Goal: Task Accomplishment & Management: Use online tool/utility

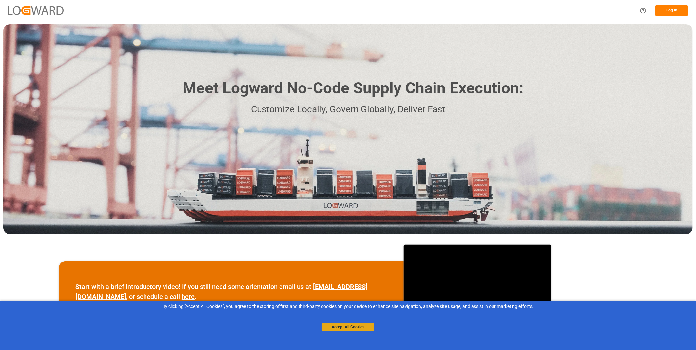
click at [356, 325] on button "Accept All Cookies" at bounding box center [348, 327] width 52 height 8
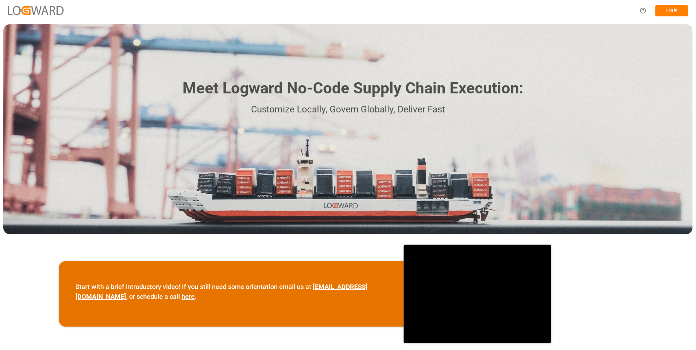
click at [675, 10] on button "Log In" at bounding box center [671, 10] width 33 height 11
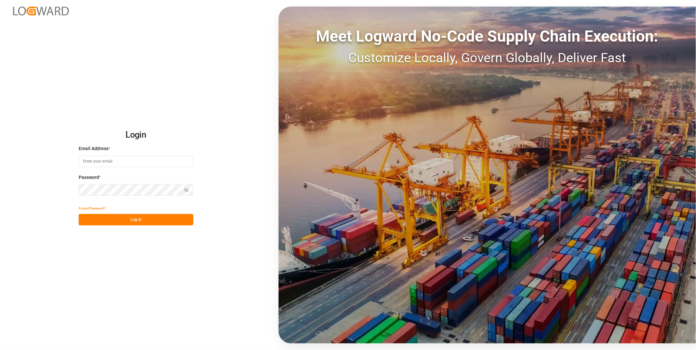
type input "florian.hausmann@rhenus.com"
click at [107, 223] on button "Log In" at bounding box center [136, 219] width 115 height 11
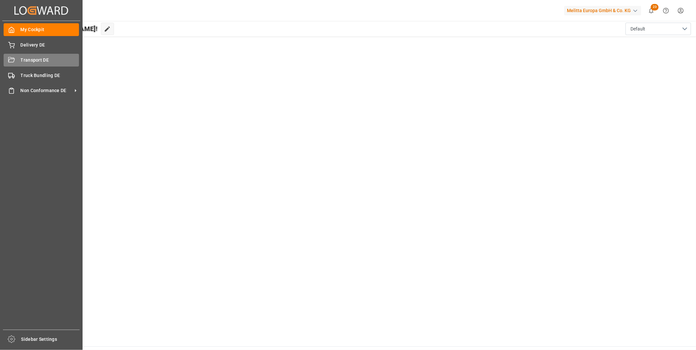
click at [47, 64] on div "Transport DE Transport DE" at bounding box center [41, 60] width 75 height 13
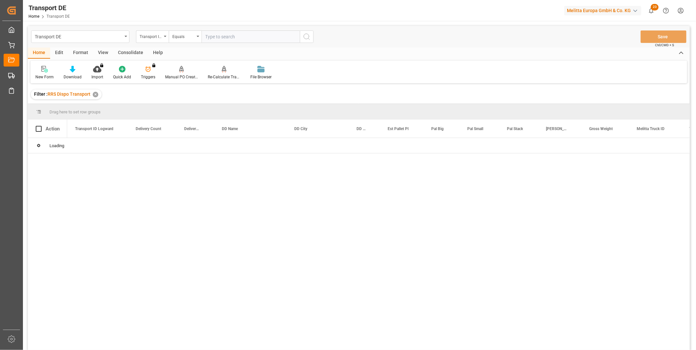
click at [139, 50] on div "Consolidate" at bounding box center [130, 53] width 35 height 11
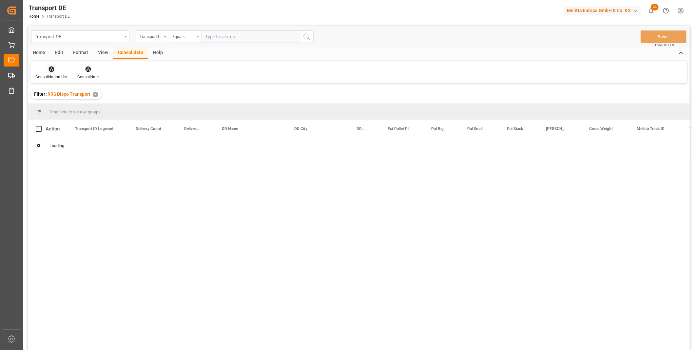
click at [37, 69] on div at bounding box center [51, 69] width 32 height 7
click at [74, 114] on div "Transport DE Transport ID Logward Equals Save Ctrl/CMD + S Home Edit Format Vie…" at bounding box center [359, 196] width 662 height 341
click at [160, 38] on div "Transport DE Transport ID Logward Equals Save Ctrl/CMD + S Home Edit Format Vie…" at bounding box center [359, 196] width 662 height 341
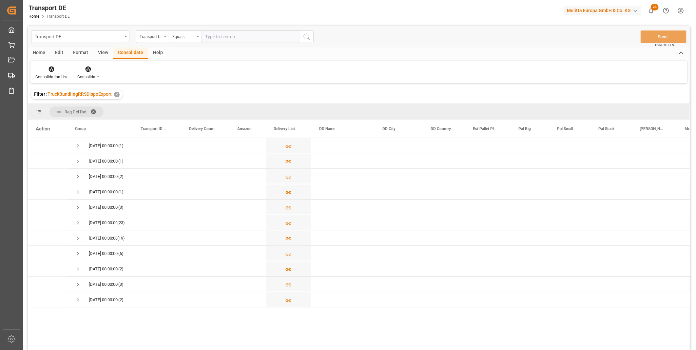
click at [160, 38] on div "Transport ID Logward" at bounding box center [151, 36] width 22 height 8
type input "Route"
click at [155, 65] on div "Route" at bounding box center [185, 67] width 98 height 14
click at [190, 29] on div "Transport DE Route Equals Save Ctrl/CMD + S" at bounding box center [359, 37] width 662 height 22
click at [186, 37] on div "Equals" at bounding box center [183, 36] width 22 height 8
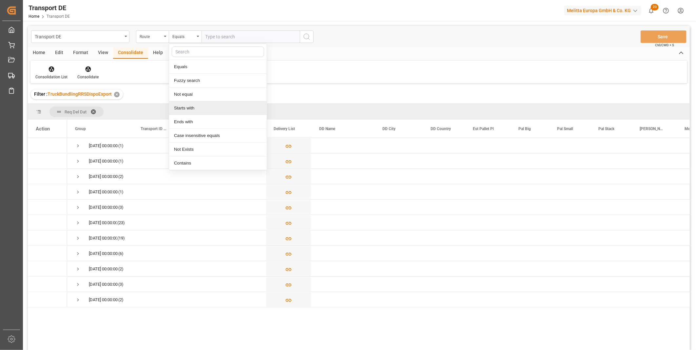
click at [186, 105] on div "Starts with" at bounding box center [218, 108] width 98 height 14
type input "PL"
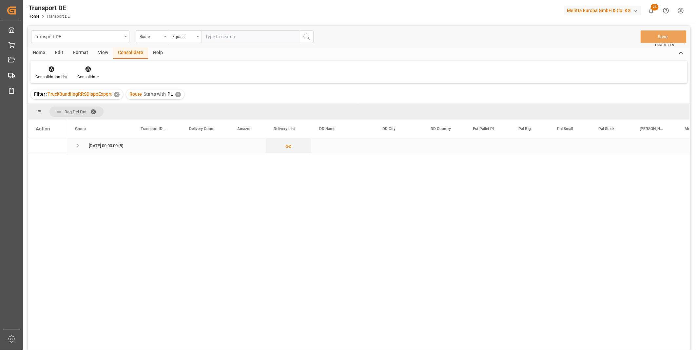
click at [76, 144] on span "Press SPACE to select this row." at bounding box center [78, 146] width 6 height 6
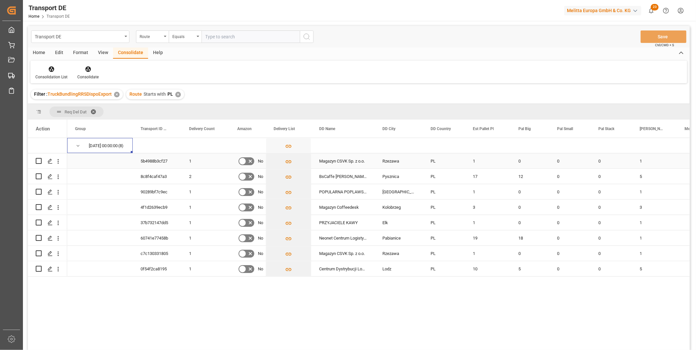
click at [39, 160] on input "Press Space to toggle row selection (unchecked)" at bounding box center [39, 161] width 6 height 6
checkbox input "true"
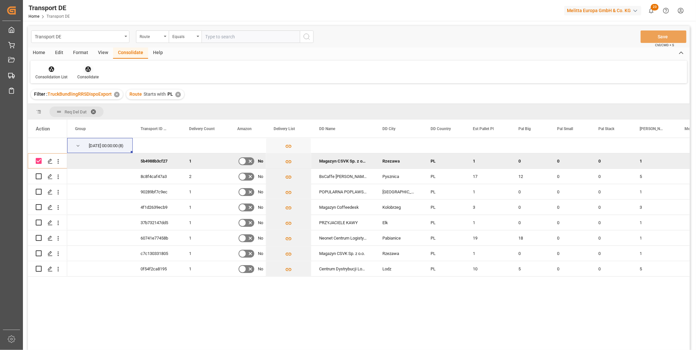
click at [90, 71] on icon at bounding box center [88, 69] width 7 height 7
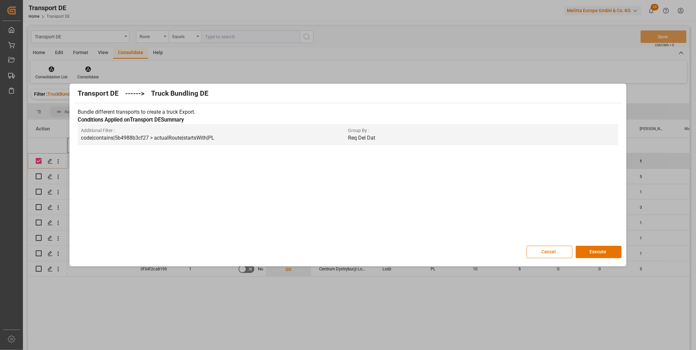
click at [590, 244] on div "Transport DE ------> Truck Bundling DE Bundle different transports to create a …" at bounding box center [347, 175] width 553 height 180
click at [595, 246] on button "Execute" at bounding box center [599, 252] width 46 height 12
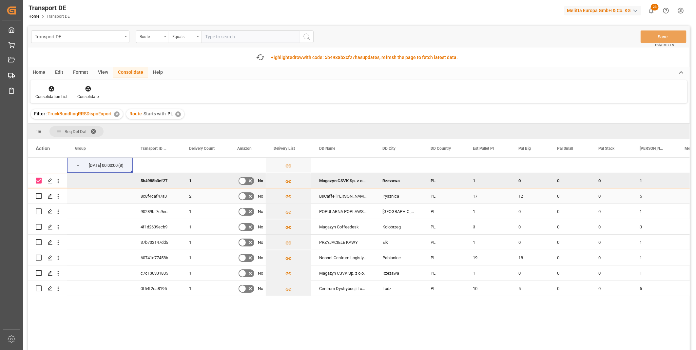
click at [37, 197] on input "Press Space to toggle row selection (unchecked)" at bounding box center [39, 196] width 6 height 6
checkbox input "true"
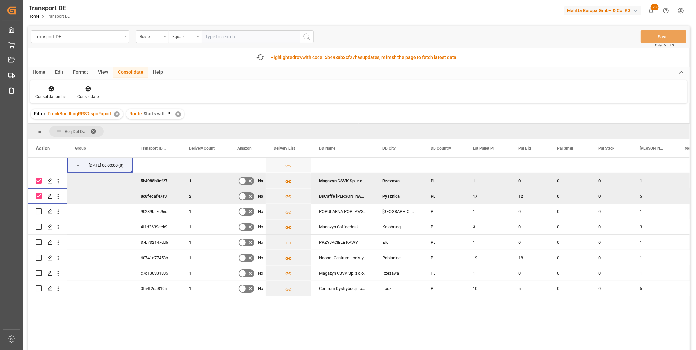
click at [37, 180] on input "Press Space to toggle row selection (checked)" at bounding box center [39, 181] width 6 height 6
checkbox input "false"
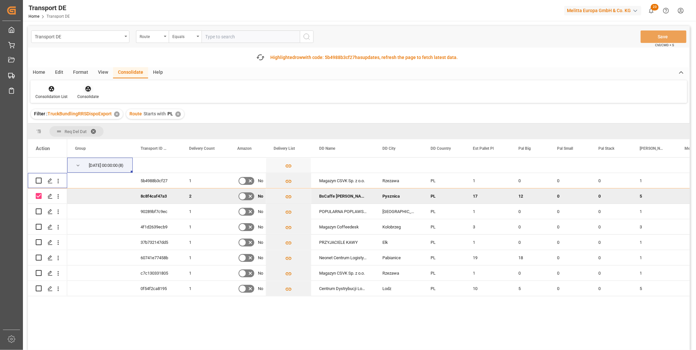
click at [87, 87] on icon at bounding box center [88, 89] width 7 height 7
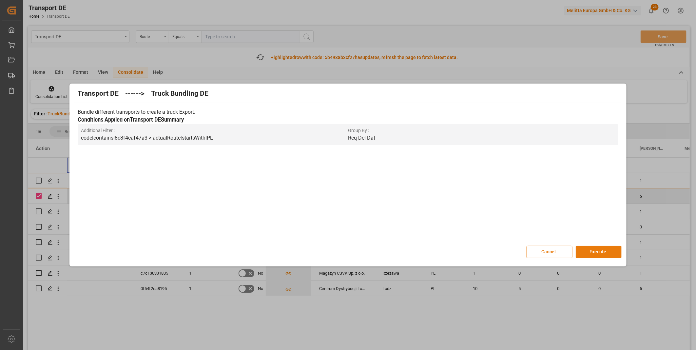
click at [589, 250] on button "Execute" at bounding box center [599, 252] width 46 height 12
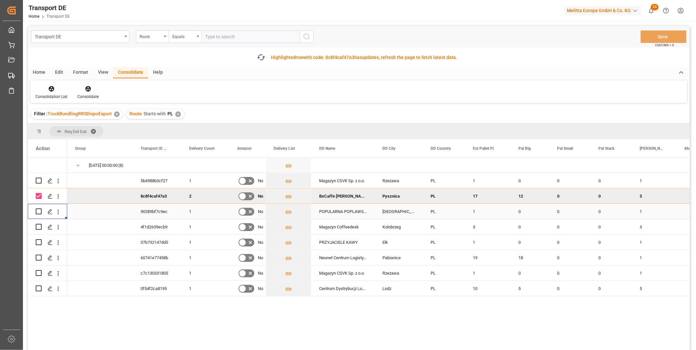
click at [42, 210] on div "Press SPACE to select this row." at bounding box center [48, 211] width 24 height 14
click at [38, 196] on input "Press Space to toggle row selection (checked)" at bounding box center [39, 196] width 6 height 6
checkbox input "false"
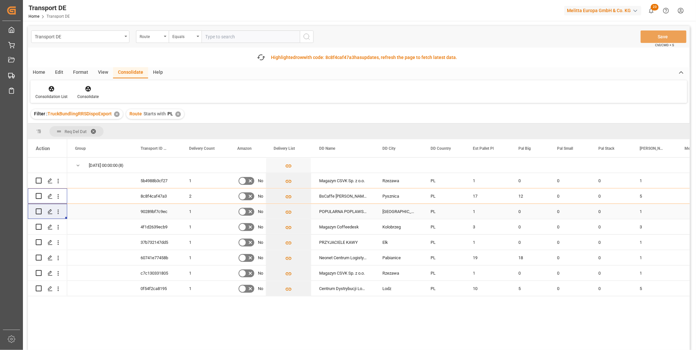
click at [38, 214] on input "Press Space to toggle row selection (unchecked)" at bounding box center [39, 211] width 6 height 6
checkbox input "true"
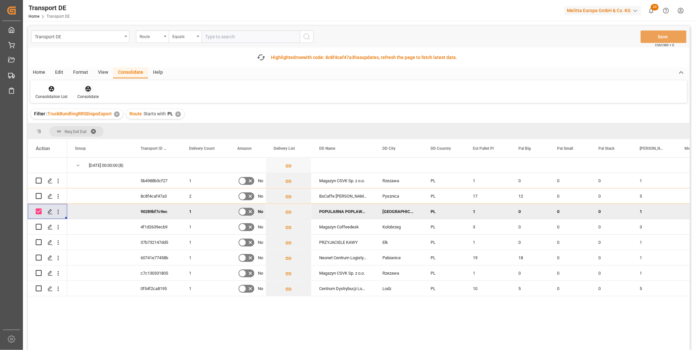
click at [92, 96] on div "Consolidate" at bounding box center [87, 97] width 21 height 6
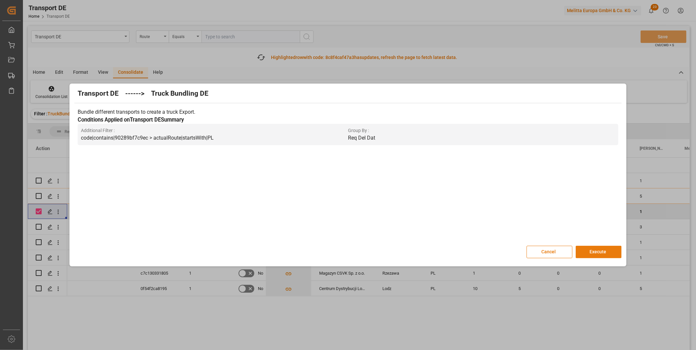
click at [595, 255] on button "Execute" at bounding box center [599, 252] width 46 height 12
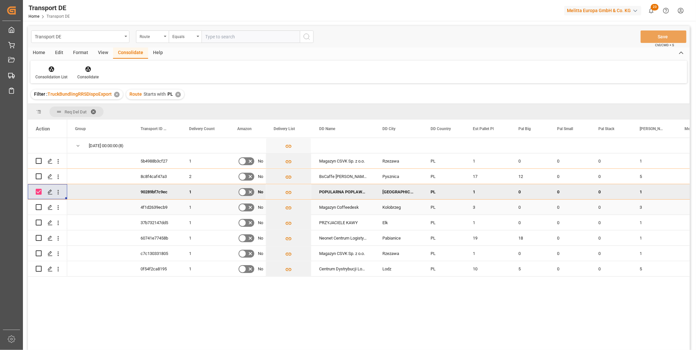
click at [38, 208] on input "Press Space to toggle row selection (unchecked)" at bounding box center [39, 207] width 6 height 6
checkbox input "true"
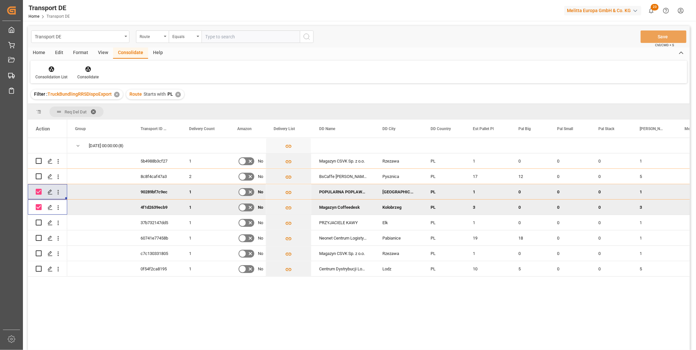
click at [38, 191] on input "Press Space to toggle row selection (checked)" at bounding box center [39, 192] width 6 height 6
checkbox input "false"
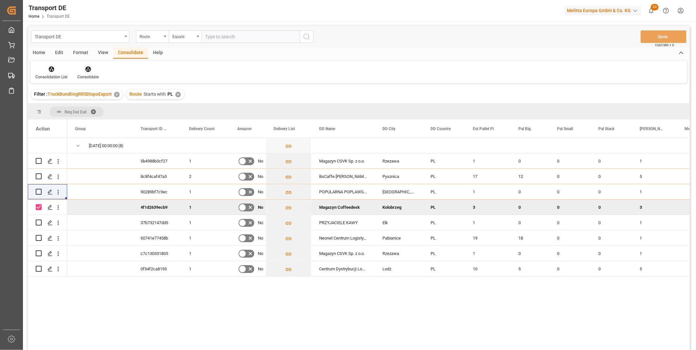
click at [93, 73] on div "Consolidate" at bounding box center [87, 73] width 31 height 14
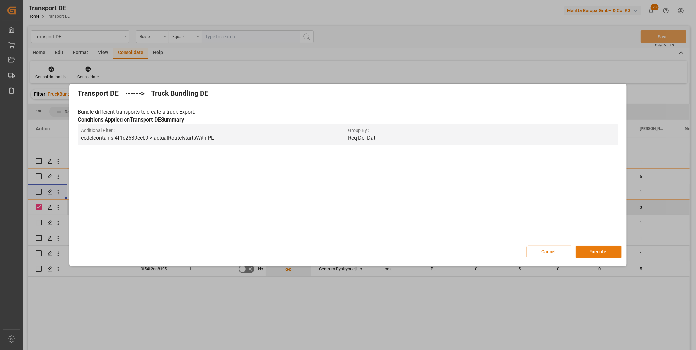
click at [602, 251] on button "Execute" at bounding box center [599, 252] width 46 height 12
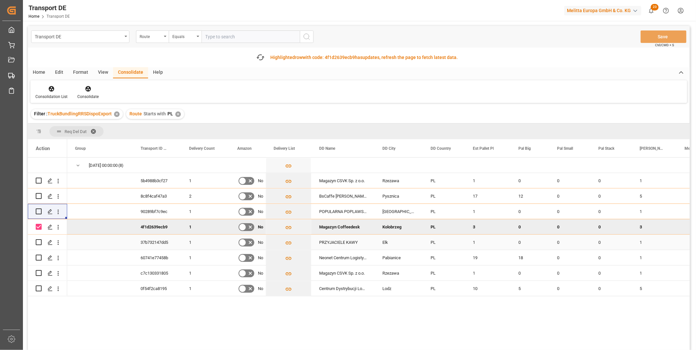
click at [38, 243] on input "Press Space to toggle row selection (unchecked)" at bounding box center [39, 242] width 6 height 6
checkbox input "true"
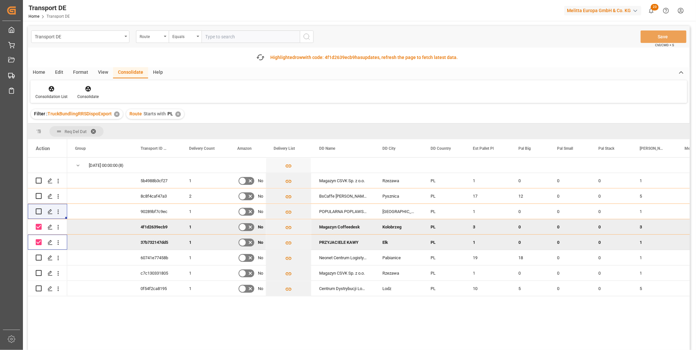
click at [38, 227] on input "Press Space to toggle row selection (checked)" at bounding box center [39, 227] width 6 height 6
checkbox input "false"
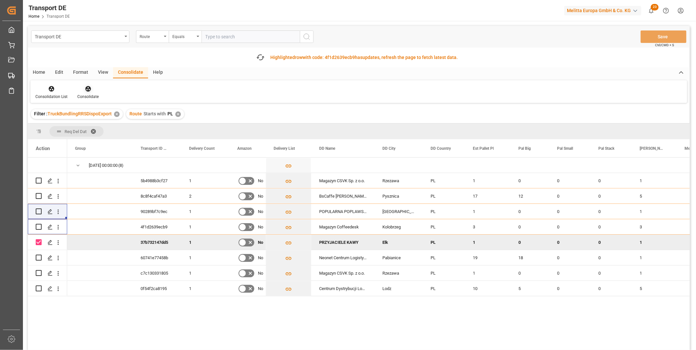
click at [88, 89] on icon at bounding box center [88, 89] width 6 height 6
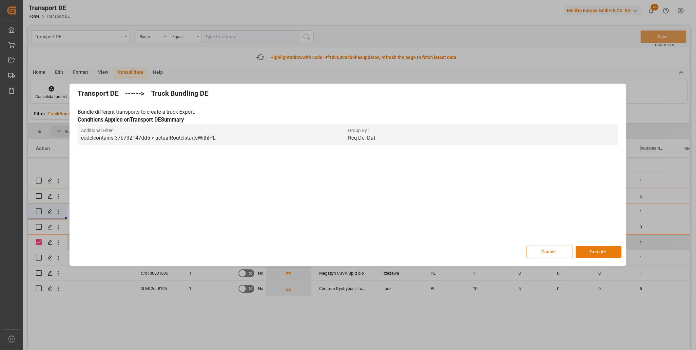
click at [587, 253] on button "Execute" at bounding box center [599, 252] width 46 height 12
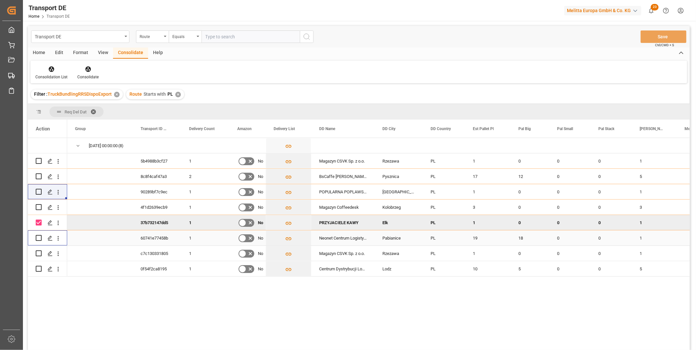
click at [39, 236] on input "Press Space to toggle row selection (unchecked)" at bounding box center [39, 238] width 6 height 6
checkbox input "true"
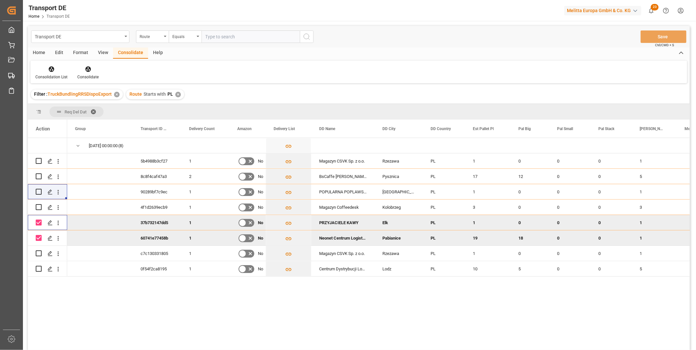
click at [37, 220] on input "Press Space to toggle row selection (checked)" at bounding box center [39, 223] width 6 height 6
checkbox input "false"
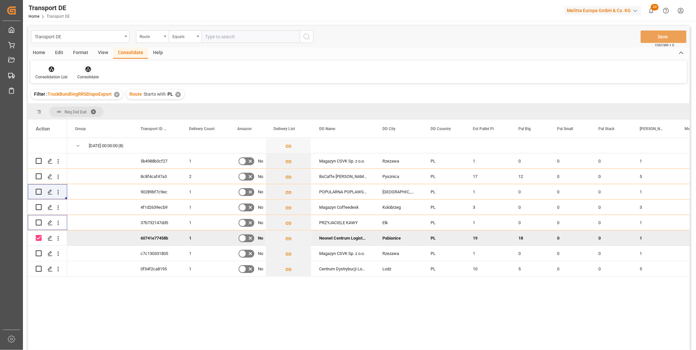
click at [81, 70] on div at bounding box center [87, 69] width 21 height 7
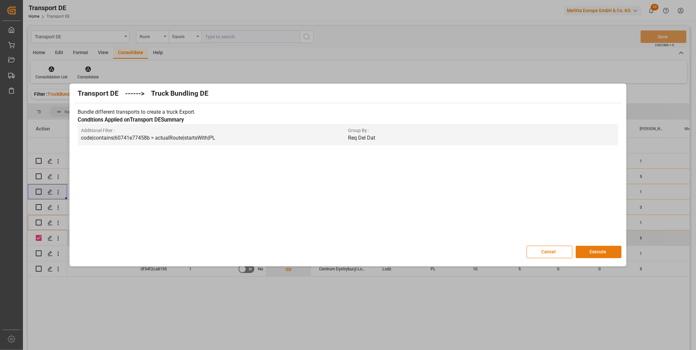
click at [611, 256] on button "Execute" at bounding box center [599, 252] width 46 height 12
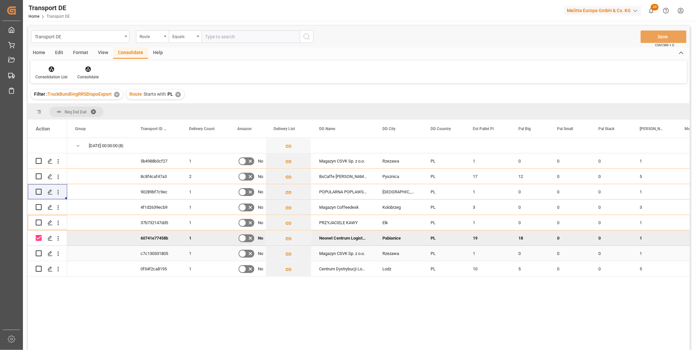
click at [39, 255] on input "Press Space to toggle row selection (unchecked)" at bounding box center [39, 253] width 6 height 6
checkbox input "true"
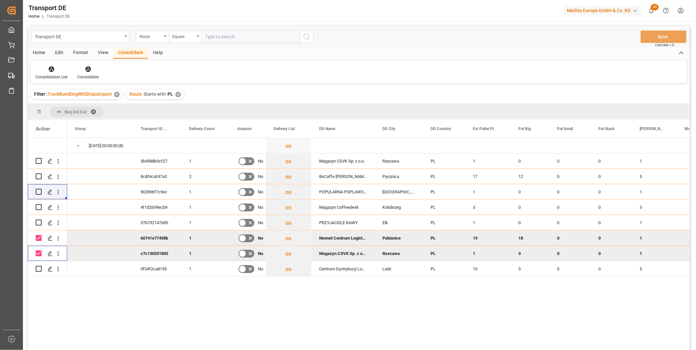
click at [39, 236] on input "Press Space to toggle row selection (checked)" at bounding box center [39, 238] width 6 height 6
checkbox input "false"
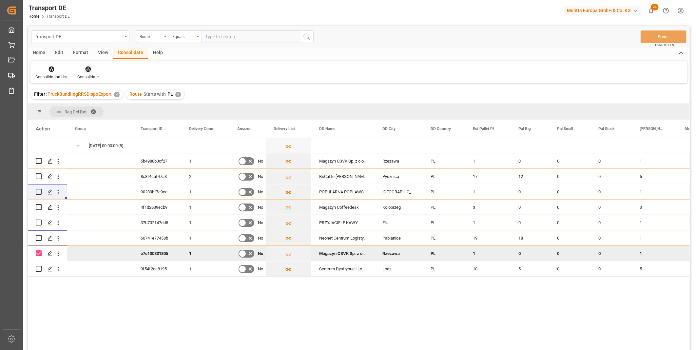
click at [97, 69] on div at bounding box center [87, 69] width 21 height 7
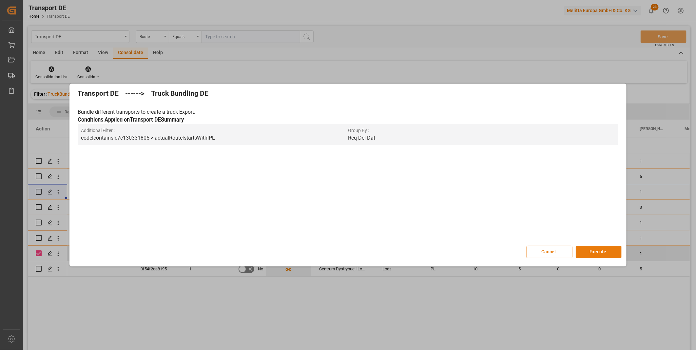
click at [594, 251] on button "Execute" at bounding box center [599, 252] width 46 height 12
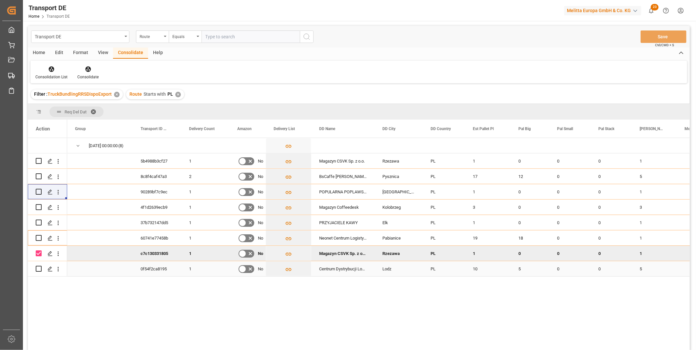
click at [39, 269] on input "Press Space to toggle row selection (unchecked)" at bounding box center [39, 269] width 6 height 6
checkbox input "true"
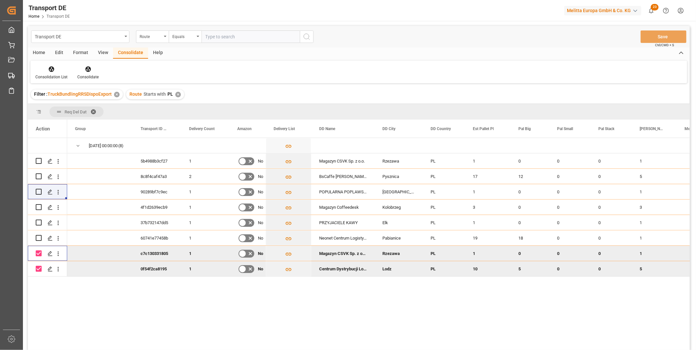
click at [37, 253] on input "Press Space to toggle row selection (checked)" at bounding box center [39, 253] width 6 height 6
checkbox input "false"
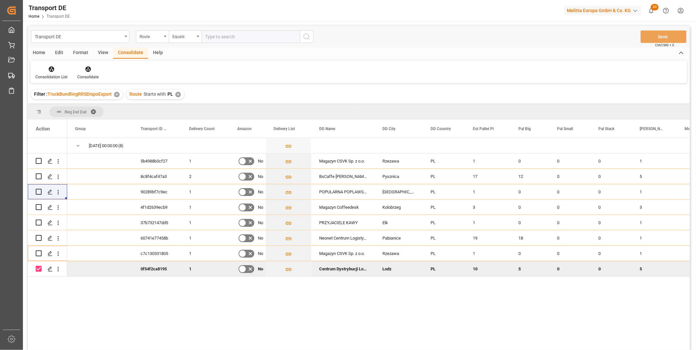
click at [88, 64] on div "Consolidation List Consolidate" at bounding box center [358, 72] width 657 height 23
click at [87, 69] on icon at bounding box center [88, 70] width 6 height 6
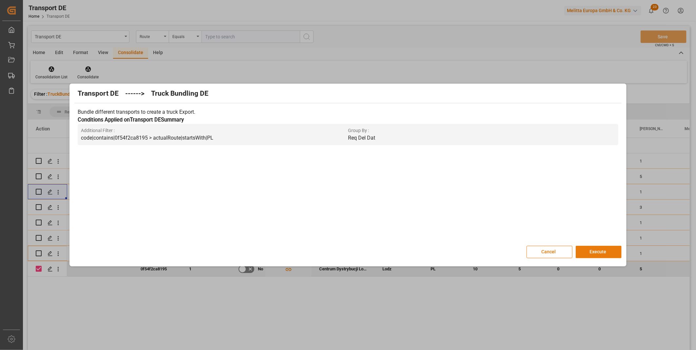
click at [591, 251] on button "Execute" at bounding box center [599, 252] width 46 height 12
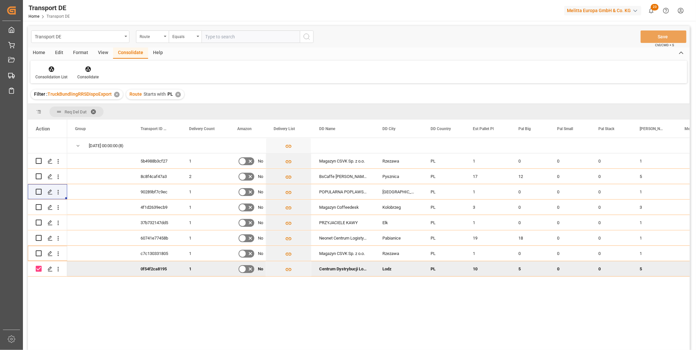
click at [61, 91] on span "TruckBundlingRRSDispoExport" at bounding box center [80, 93] width 64 height 5
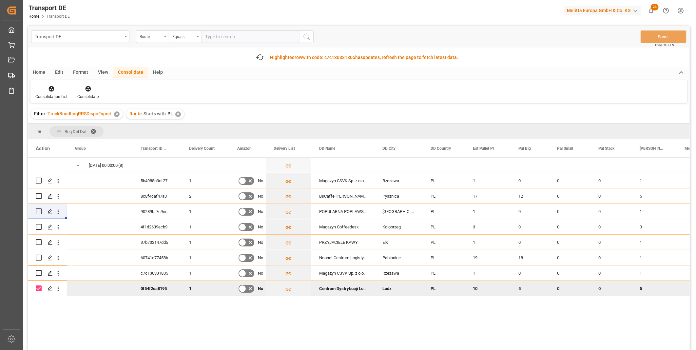
click at [51, 75] on div "Edit" at bounding box center [59, 72] width 18 height 11
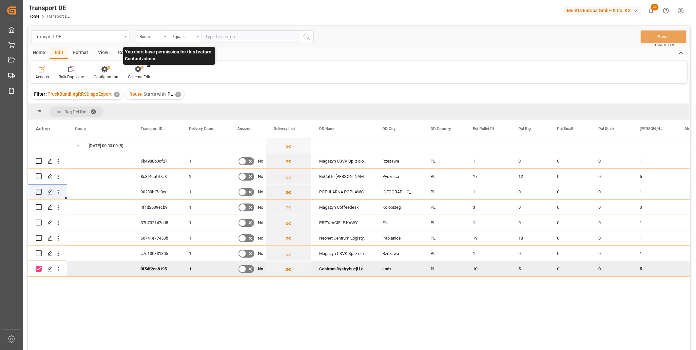
click at [130, 48] on p "You don't have permission for this feature. Contact admin." at bounding box center [169, 56] width 92 height 18
click at [127, 51] on div "Consolidate" at bounding box center [130, 53] width 35 height 11
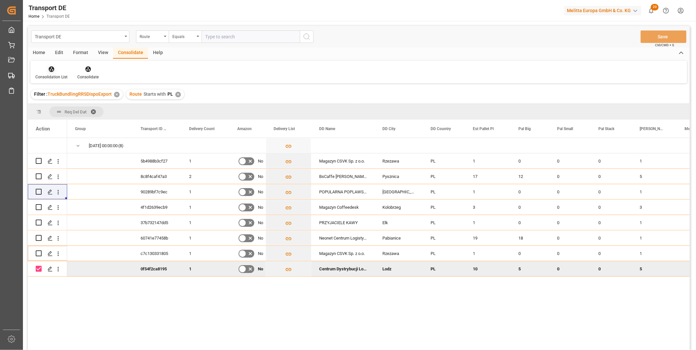
click at [42, 73] on div "Consolidation List" at bounding box center [51, 73] width 42 height 14
click at [87, 117] on div "Transport DE Route Equals Save Ctrl/CMD + S Home Edit Format View Consolidate H…" at bounding box center [359, 196] width 662 height 341
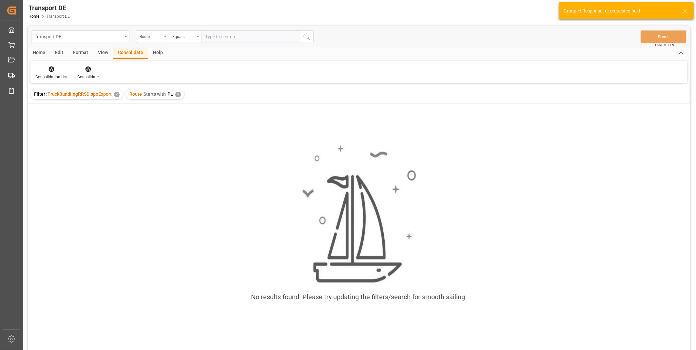
click at [175, 96] on div "✕" at bounding box center [178, 95] width 6 height 6
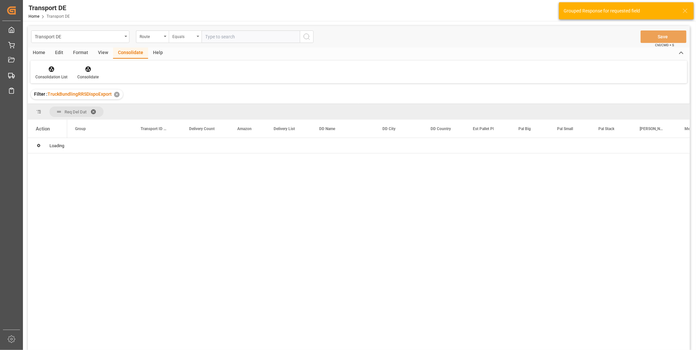
click at [172, 32] on div "Equals" at bounding box center [183, 36] width 22 height 8
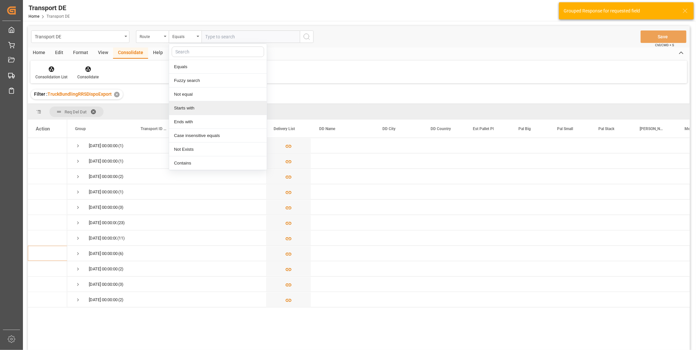
click at [187, 106] on div "Starts with" at bounding box center [218, 108] width 98 height 14
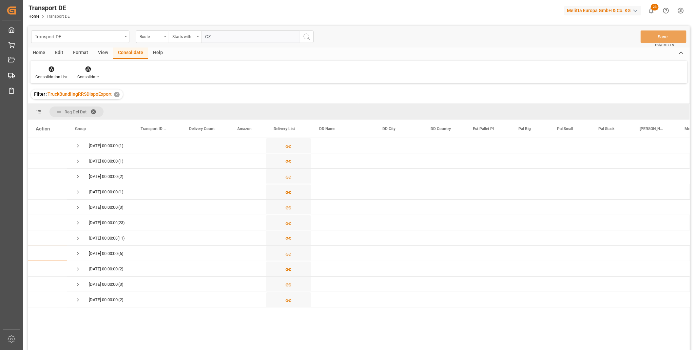
type input "CZ"
click at [301, 38] on button "search button" at bounding box center [307, 36] width 14 height 12
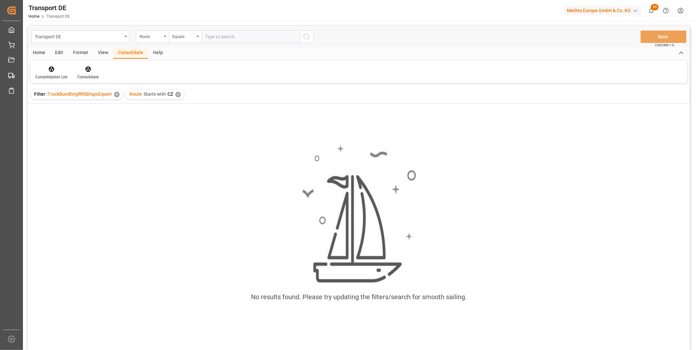
click at [177, 93] on div "✕" at bounding box center [178, 95] width 6 height 6
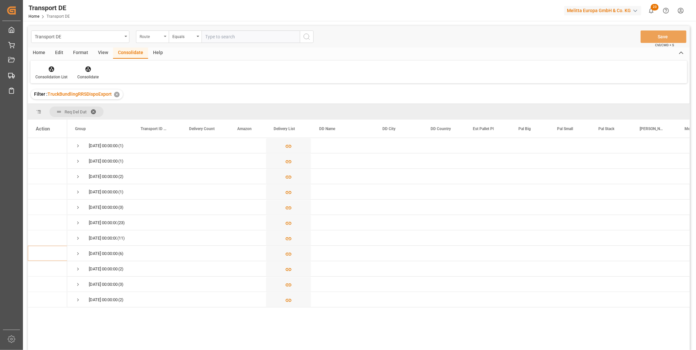
click at [140, 34] on div "Route" at bounding box center [151, 36] width 22 height 8
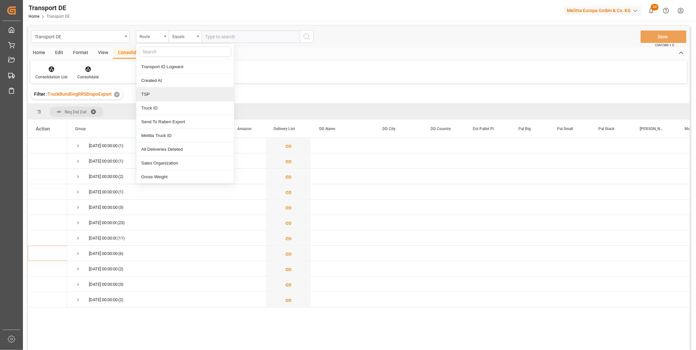
click at [158, 91] on div "TSP" at bounding box center [185, 94] width 98 height 14
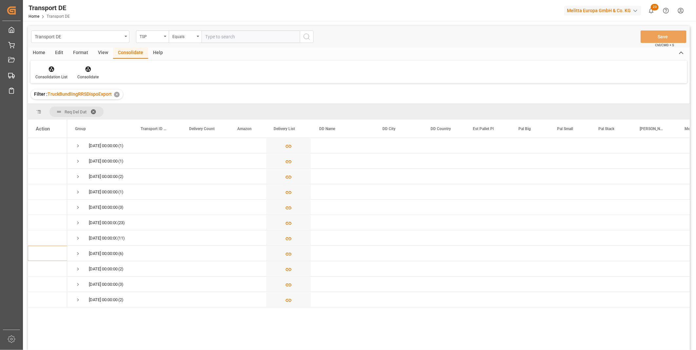
click at [217, 34] on input "text" at bounding box center [250, 36] width 98 height 12
type input "DACHSER COF FOODSERVICE"
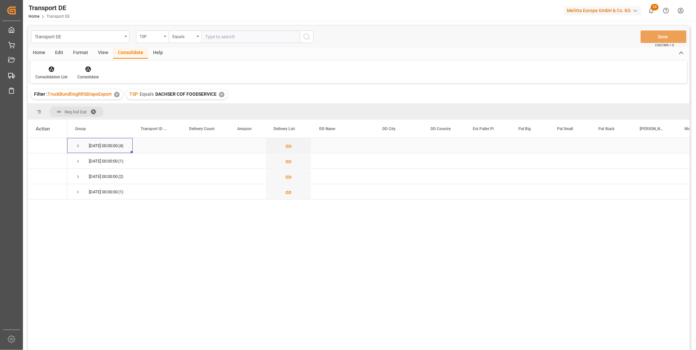
click at [74, 147] on div "15.10.2025 00:00:00 (4)" at bounding box center [100, 145] width 66 height 15
click at [77, 146] on span "Press SPACE to select this row." at bounding box center [78, 146] width 6 height 6
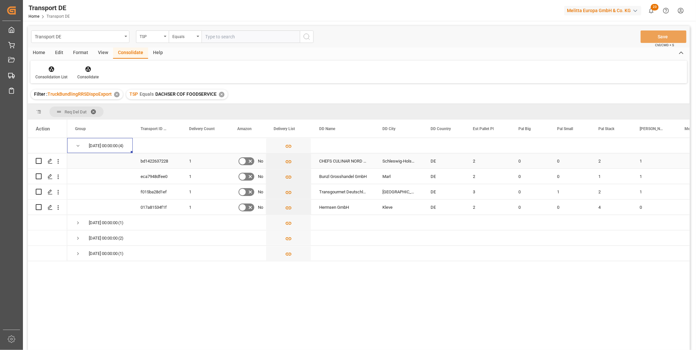
click at [40, 163] on input "Press Space to toggle row selection (unchecked)" at bounding box center [39, 161] width 6 height 6
checkbox input "true"
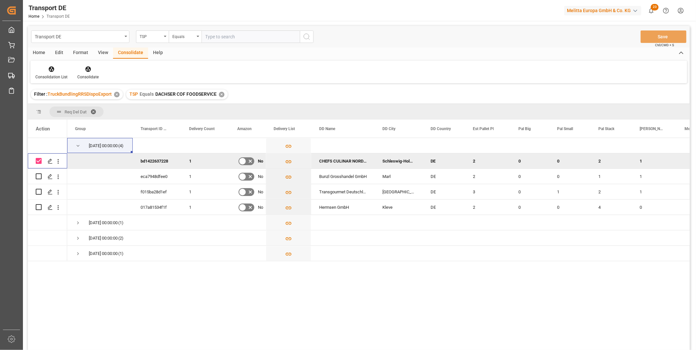
drag, startPoint x: 84, startPoint y: 63, endPoint x: 140, endPoint y: 87, distance: 61.3
click at [83, 63] on div "Consolidation List Consolidate" at bounding box center [358, 72] width 657 height 23
click at [84, 74] on div "Consolidate" at bounding box center [87, 77] width 21 height 6
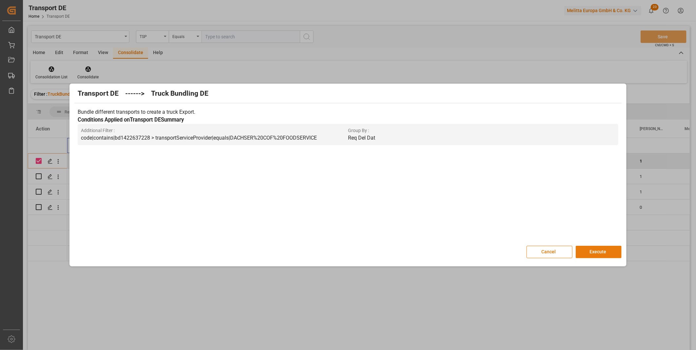
click at [583, 247] on button "Execute" at bounding box center [599, 252] width 46 height 12
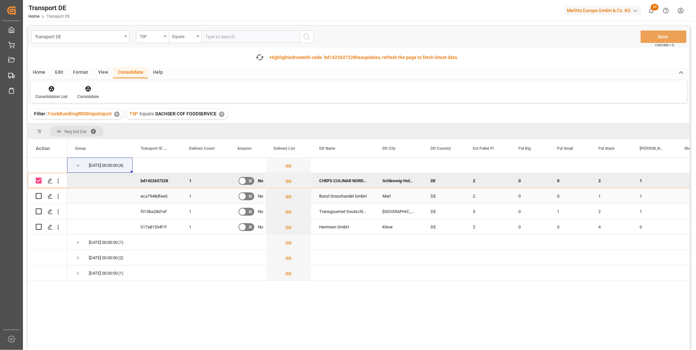
click at [40, 195] on input "Press Space to toggle row selection (unchecked)" at bounding box center [39, 196] width 6 height 6
checkbox input "true"
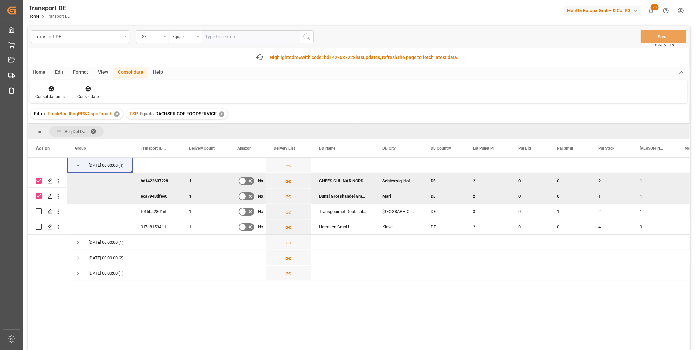
click at [41, 181] on input "Press Space to toggle row selection (checked)" at bounding box center [39, 181] width 6 height 6
checkbox input "false"
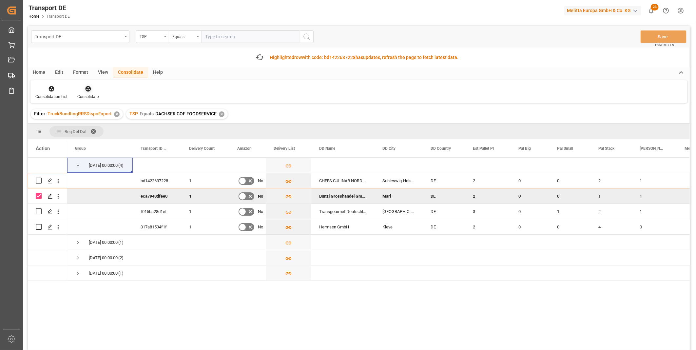
click at [86, 86] on icon at bounding box center [88, 89] width 6 height 6
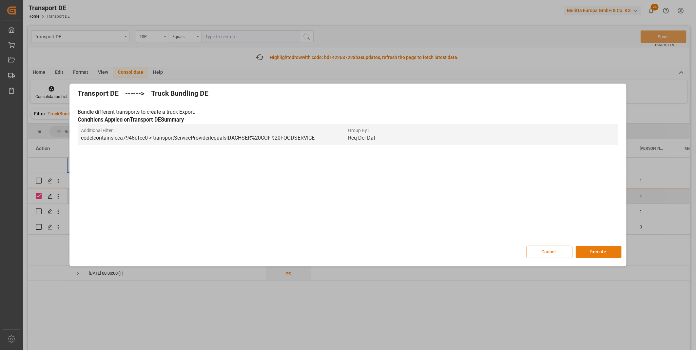
click at [608, 252] on button "Execute" at bounding box center [599, 252] width 46 height 12
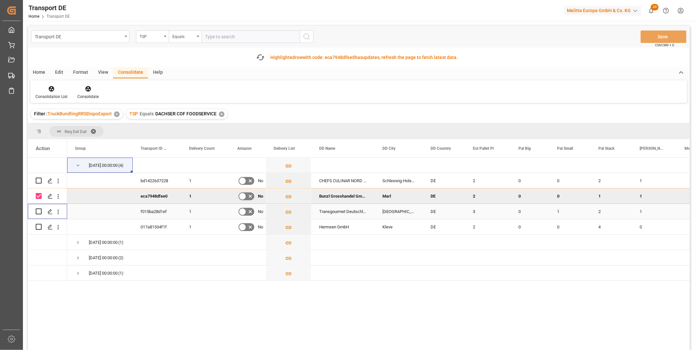
drag, startPoint x: 40, startPoint y: 211, endPoint x: 40, endPoint y: 199, distance: 11.8
click at [39, 211] on input "Press Space to toggle row selection (unchecked)" at bounding box center [39, 211] width 6 height 6
checkbox input "true"
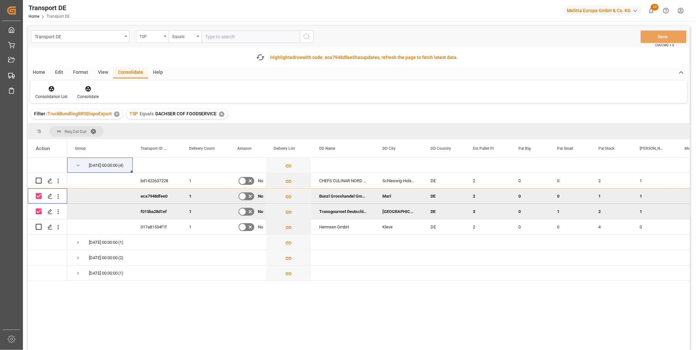
click at [40, 193] on input "Press Space to toggle row selection (checked)" at bounding box center [39, 196] width 6 height 6
checkbox input "false"
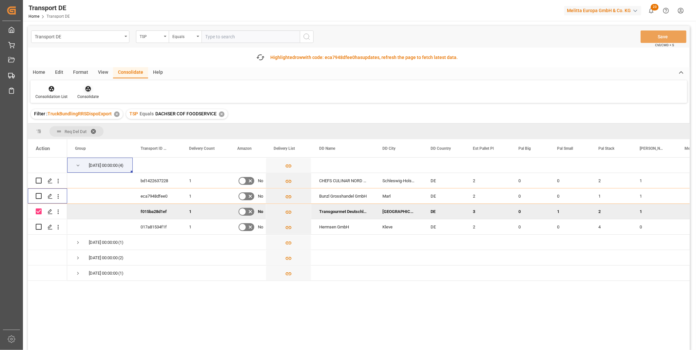
click at [86, 92] on div "Consolidate" at bounding box center [87, 92] width 31 height 14
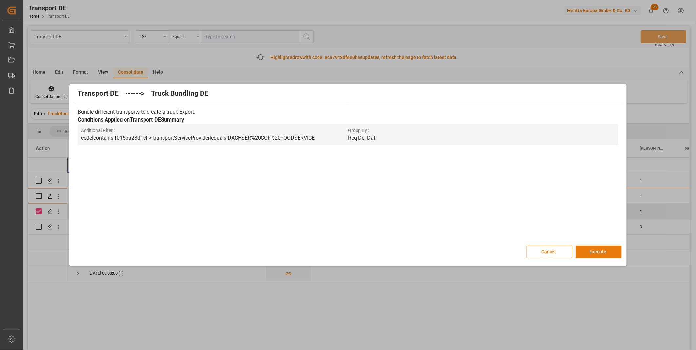
click at [585, 255] on button "Execute" at bounding box center [599, 252] width 46 height 12
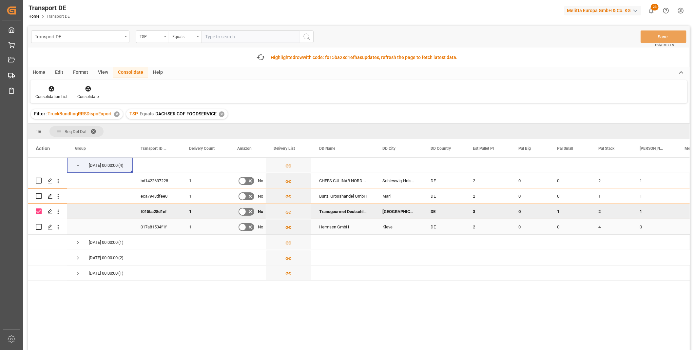
click at [39, 227] on input "Press Space to toggle row selection (unchecked)" at bounding box center [39, 227] width 6 height 6
checkbox input "true"
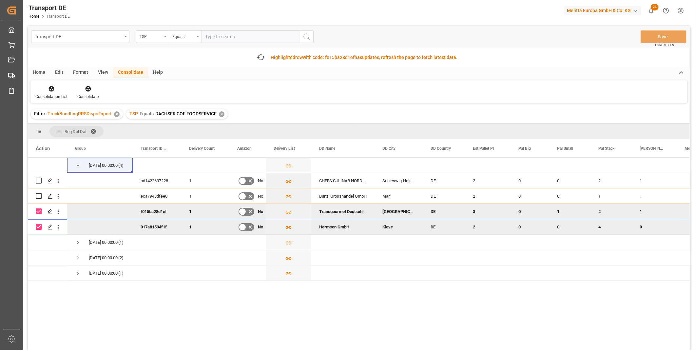
click at [40, 210] on input "Press Space to toggle row selection (checked)" at bounding box center [39, 211] width 6 height 6
checkbox input "false"
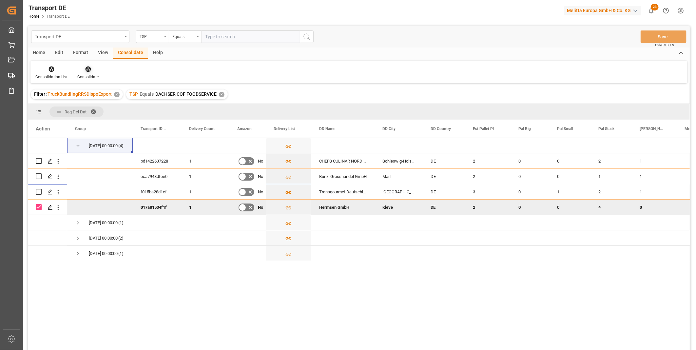
click at [85, 74] on div "Consolidate" at bounding box center [87, 77] width 21 height 6
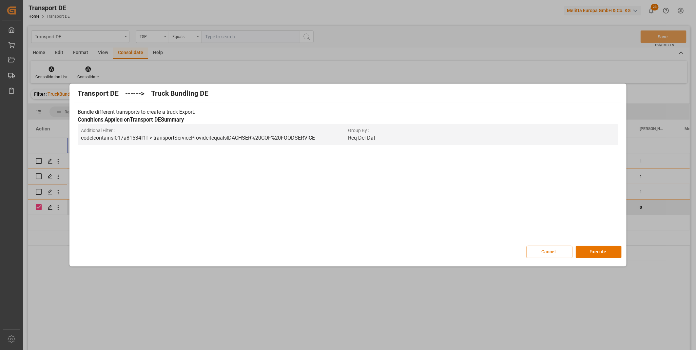
click at [594, 245] on div "Transport DE ------> Truck Bundling DE Bundle different transports to create a …" at bounding box center [347, 175] width 553 height 180
click at [595, 250] on button "Execute" at bounding box center [599, 252] width 46 height 12
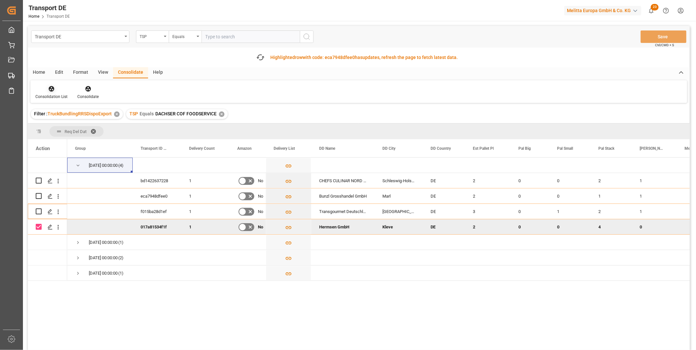
click at [45, 109] on div "Filter : TruckBundlingRRSDispoExport ✕" at bounding box center [77, 114] width 92 height 10
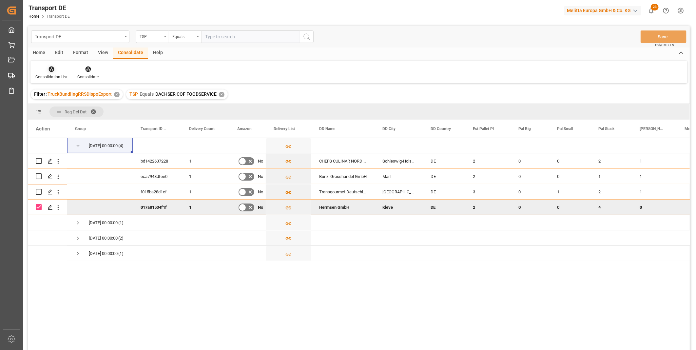
click at [51, 69] on icon at bounding box center [52, 70] width 6 height 6
click at [106, 125] on div "Transport DE TSP Equals Save Ctrl/CMD + S Home Edit Format View Consolidate Hel…" at bounding box center [359, 196] width 662 height 341
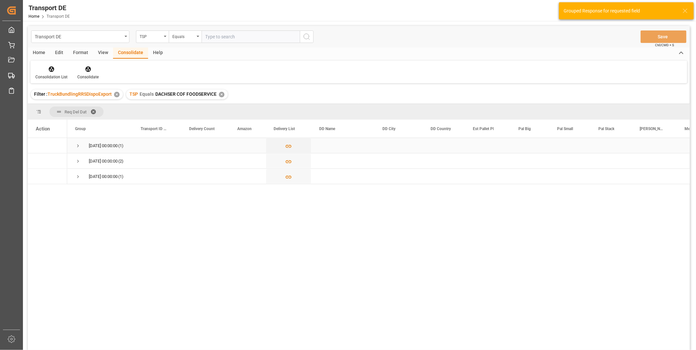
click at [82, 142] on span "17.10.2025 00:00:00 (1)" at bounding box center [100, 145] width 50 height 14
click at [76, 145] on span "Press SPACE to select this row." at bounding box center [78, 146] width 6 height 6
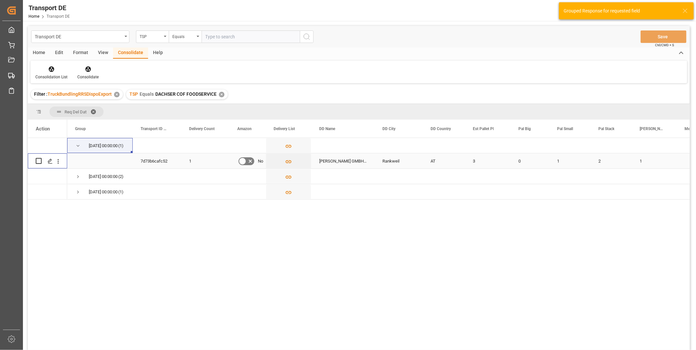
click at [39, 163] on input "Press Space to toggle row selection (unchecked)" at bounding box center [39, 161] width 6 height 6
checkbox input "true"
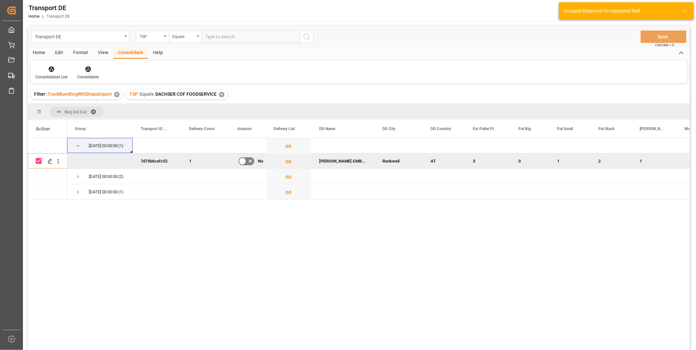
click at [85, 74] on div "Consolidate" at bounding box center [87, 77] width 21 height 6
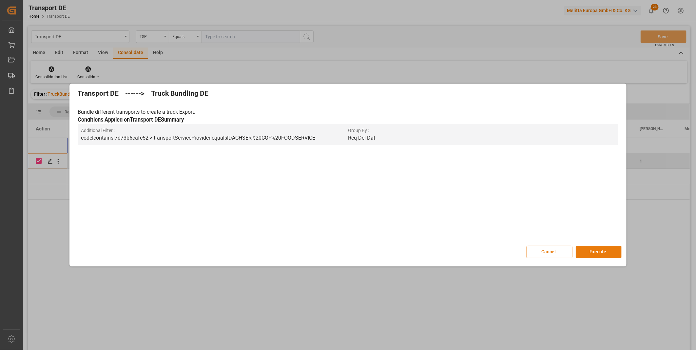
click at [585, 251] on button "Execute" at bounding box center [599, 252] width 46 height 12
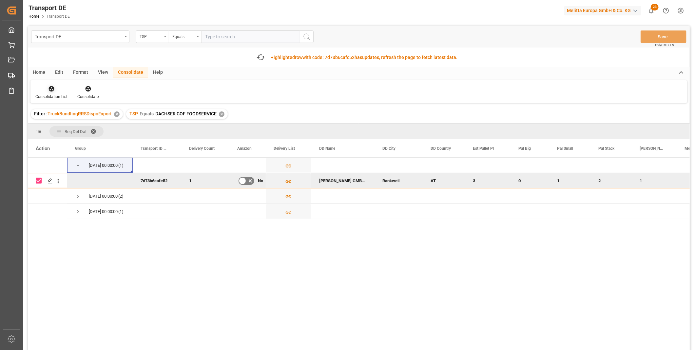
click at [51, 89] on icon at bounding box center [51, 89] width 7 height 7
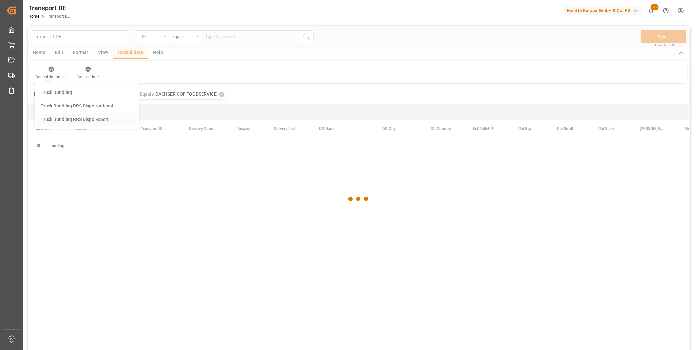
click at [105, 138] on div "Transport DE TSP Equals Save Ctrl/CMD + S Home Edit Format View Consolidate Hel…" at bounding box center [359, 196] width 662 height 341
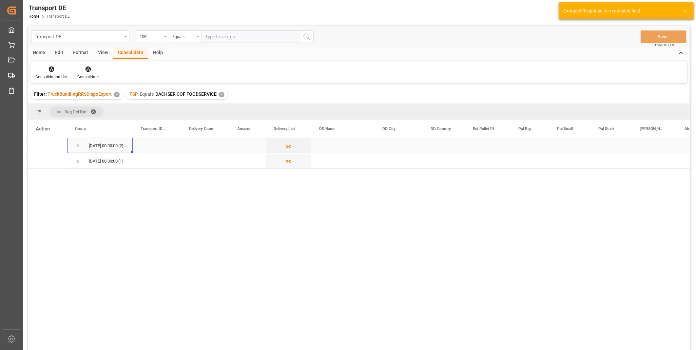
click at [77, 143] on span "Press SPACE to select this row." at bounding box center [78, 146] width 6 height 6
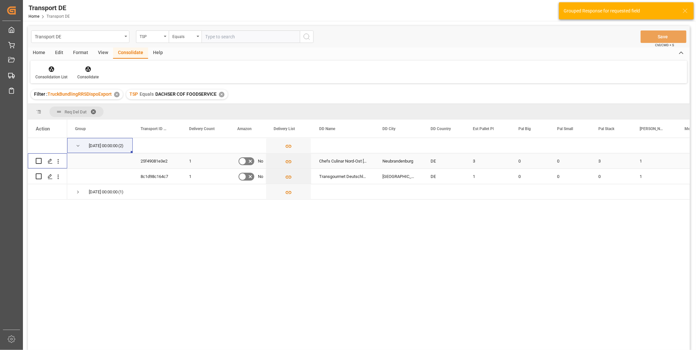
click at [38, 163] on input "Press Space to toggle row selection (unchecked)" at bounding box center [39, 161] width 6 height 6
checkbox input "true"
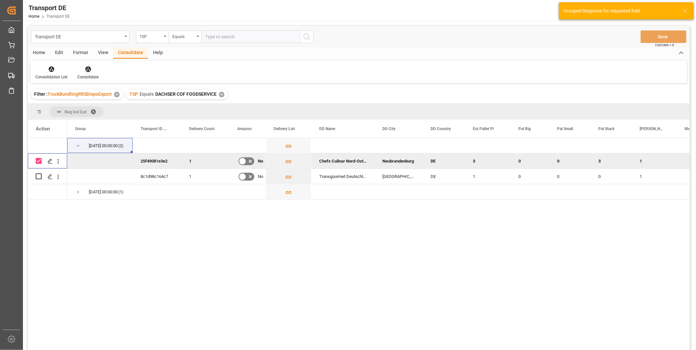
click at [86, 70] on icon at bounding box center [88, 70] width 6 height 6
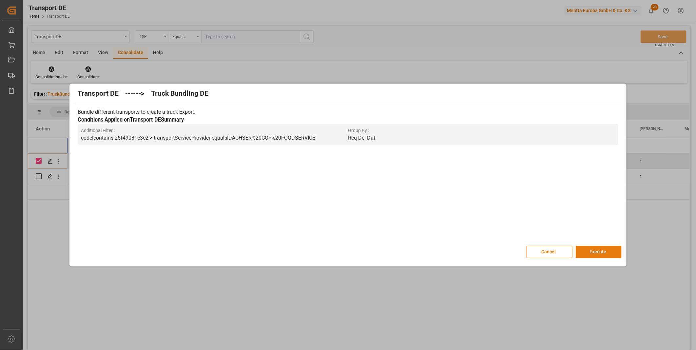
click at [597, 257] on button "Execute" at bounding box center [599, 252] width 46 height 12
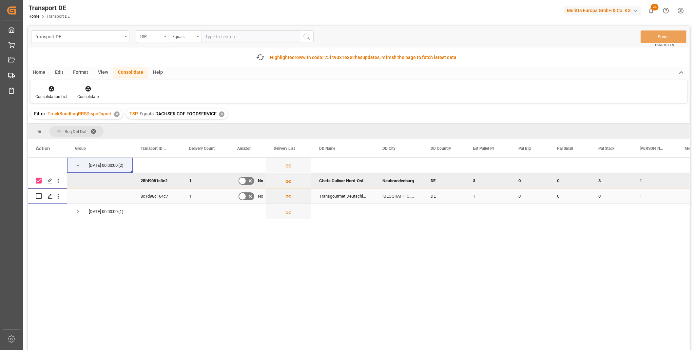
drag, startPoint x: 40, startPoint y: 196, endPoint x: 37, endPoint y: 184, distance: 11.9
click at [40, 196] on input "Press Space to toggle row selection (unchecked)" at bounding box center [39, 196] width 6 height 6
checkbox input "true"
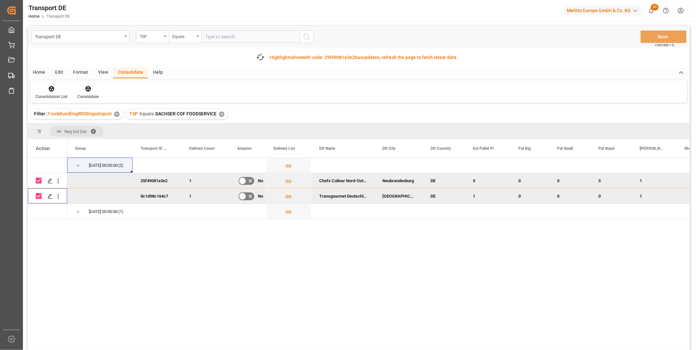
click at [37, 178] on input "Press Space to toggle row selection (checked)" at bounding box center [39, 181] width 6 height 6
checkbox input "false"
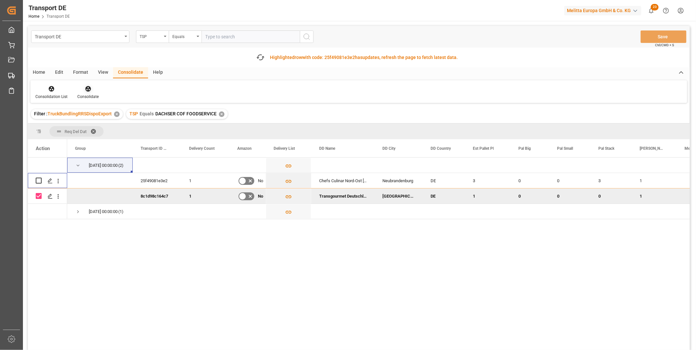
click at [83, 91] on div at bounding box center [87, 88] width 21 height 7
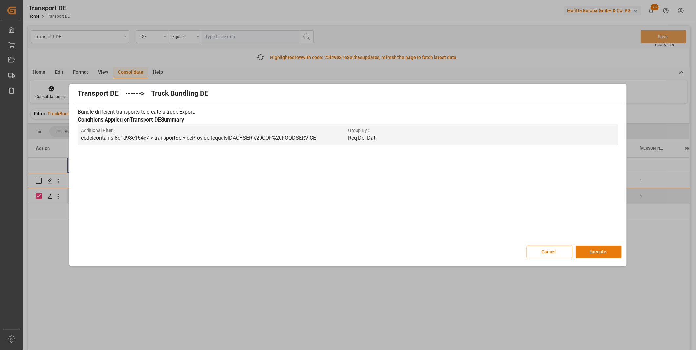
click at [596, 251] on button "Execute" at bounding box center [599, 252] width 46 height 12
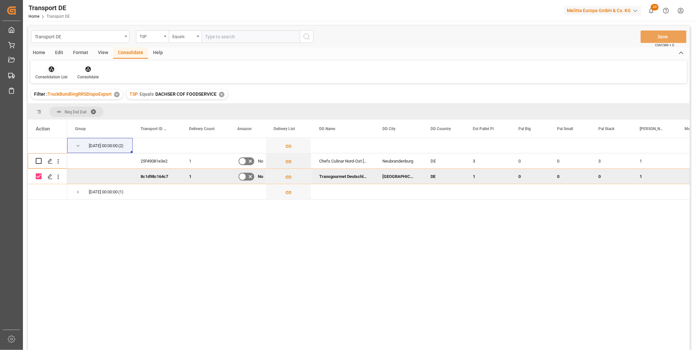
click at [46, 78] on div "Consolidation List" at bounding box center [51, 77] width 32 height 6
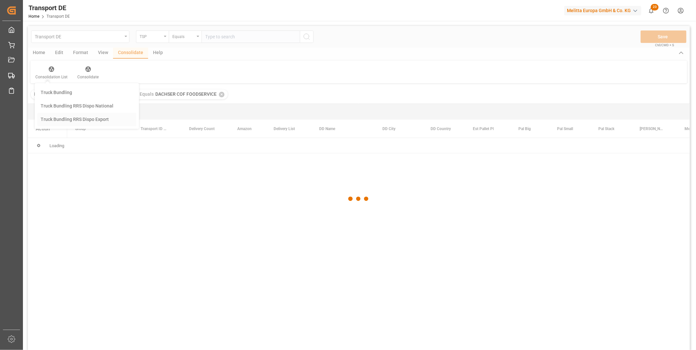
click at [94, 121] on div "Transport DE TSP Equals Save Ctrl/CMD + S Home Edit Format View Consolidate Hel…" at bounding box center [359, 196] width 662 height 341
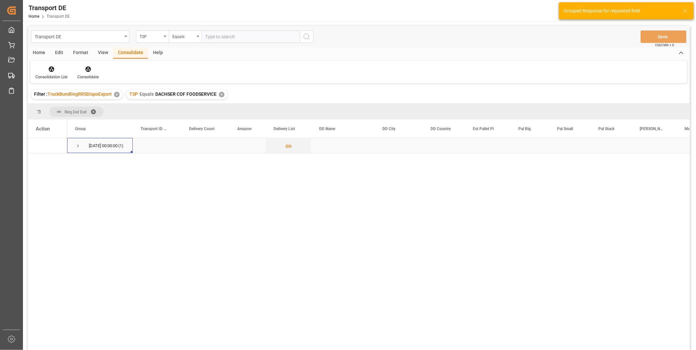
click at [78, 144] on span "Press SPACE to select this row." at bounding box center [78, 146] width 6 height 6
click at [38, 162] on input "Press Space to toggle row selection (unchecked)" at bounding box center [39, 161] width 6 height 6
checkbox input "true"
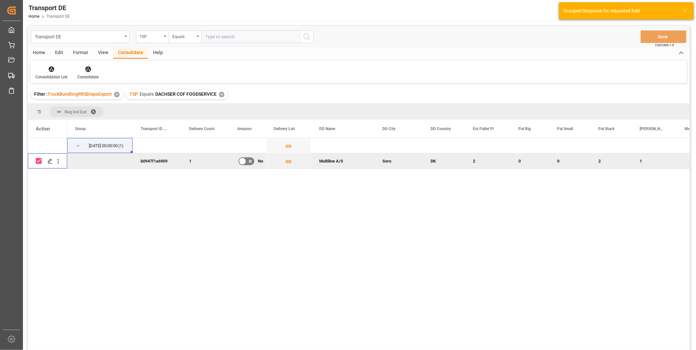
click at [85, 67] on icon at bounding box center [88, 70] width 6 height 6
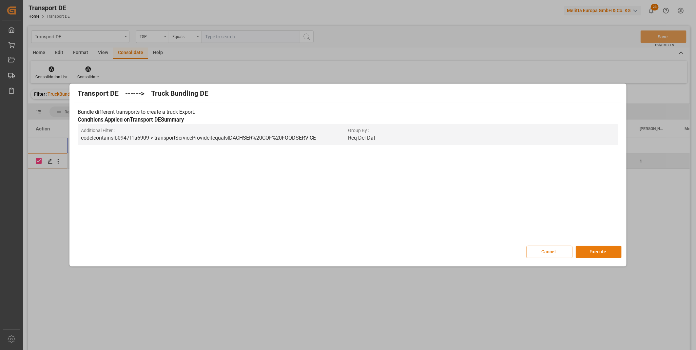
click at [590, 254] on button "Execute" at bounding box center [599, 252] width 46 height 12
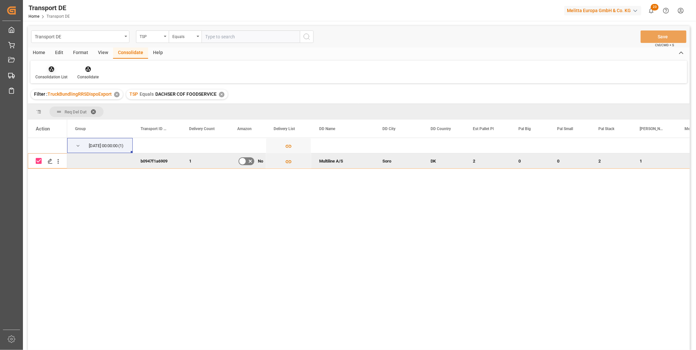
click at [54, 72] on div "Consolidation List" at bounding box center [51, 73] width 42 height 14
drag, startPoint x: 54, startPoint y: 72, endPoint x: 48, endPoint y: 70, distance: 6.2
click at [47, 72] on div "Consolidation List" at bounding box center [51, 73] width 42 height 14
click at [50, 70] on icon at bounding box center [52, 70] width 6 height 6
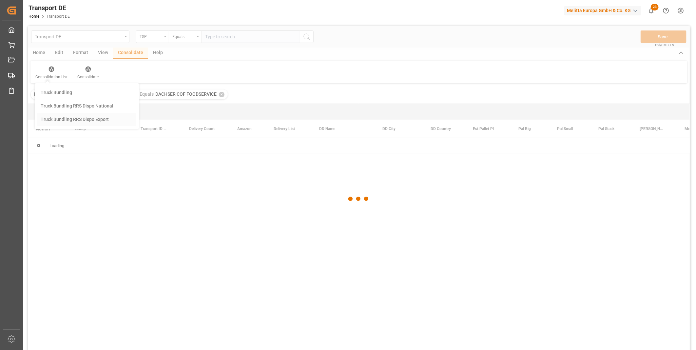
click at [74, 119] on div "Transport DE TSP Equals Save Ctrl/CMD + S Home Edit Format View Consolidate Hel…" at bounding box center [359, 196] width 662 height 341
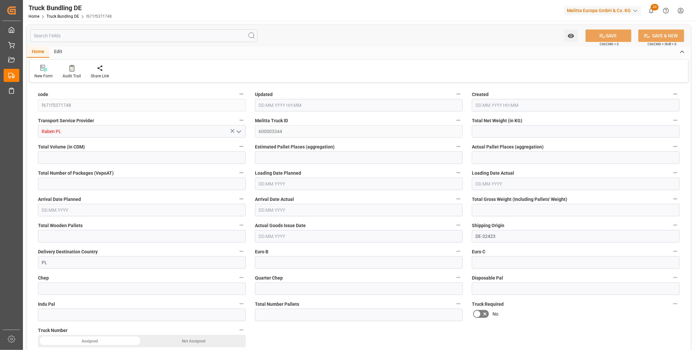
type input "2629.32"
type input "25253.74"
type input "17"
type input "0"
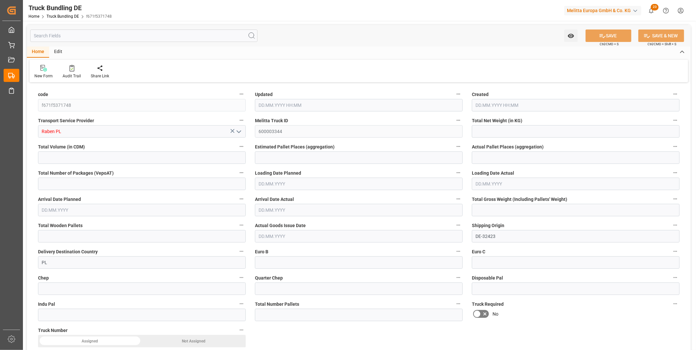
type input "3431"
type input "17"
type input "0"
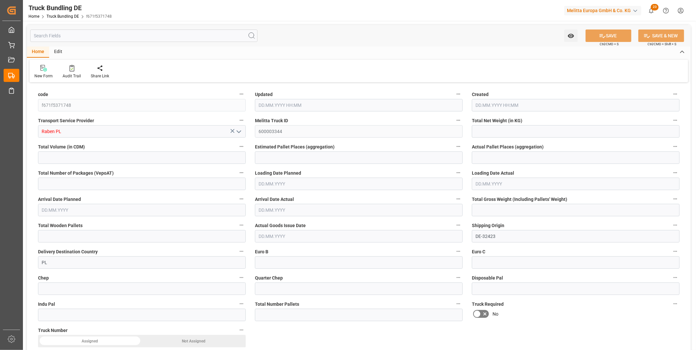
type input "0"
type input "08.10.2025 08:31"
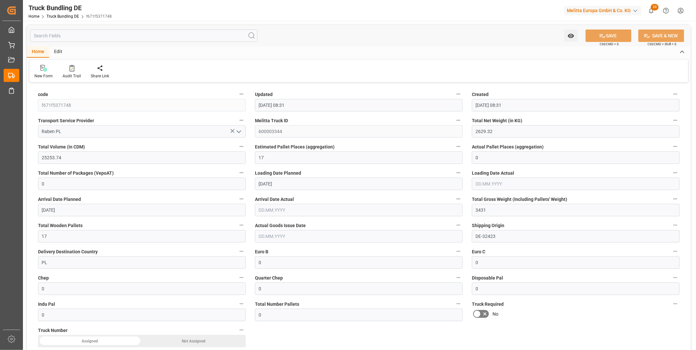
type input "08.10.2025 08:31"
type input "09.10.2025"
type input "15.10.2025"
type input "08.10.2025"
type input "309.452"
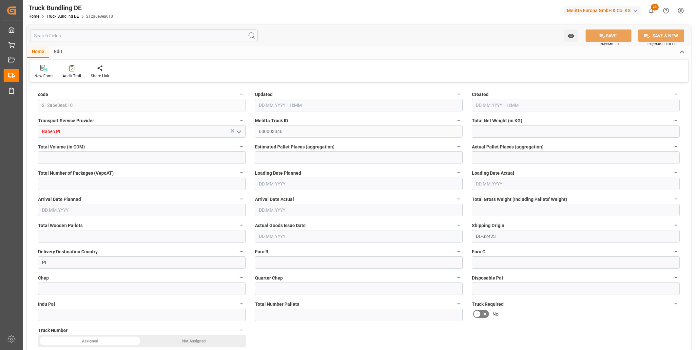
type input "3518.162"
type input "3"
type input "0"
type input "489"
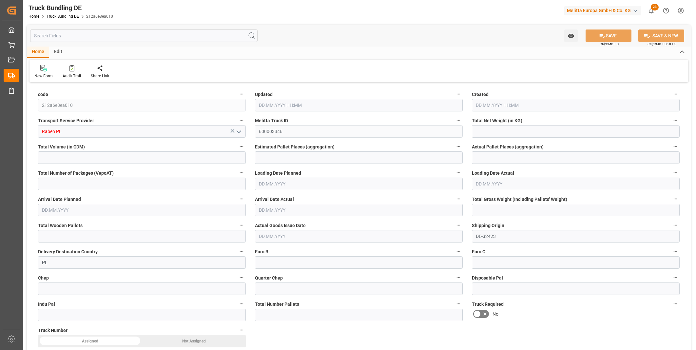
type input "3"
type input "0"
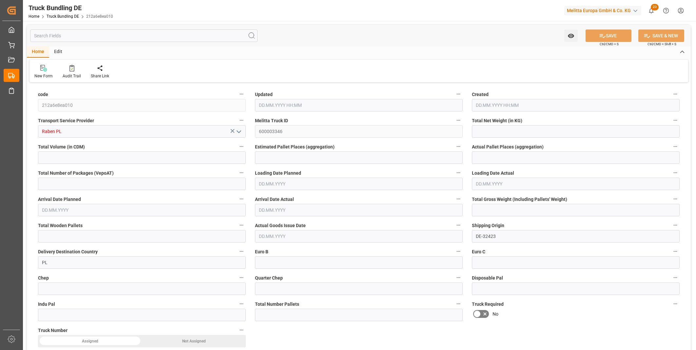
type input "0"
type input "08.10.2025 08:31"
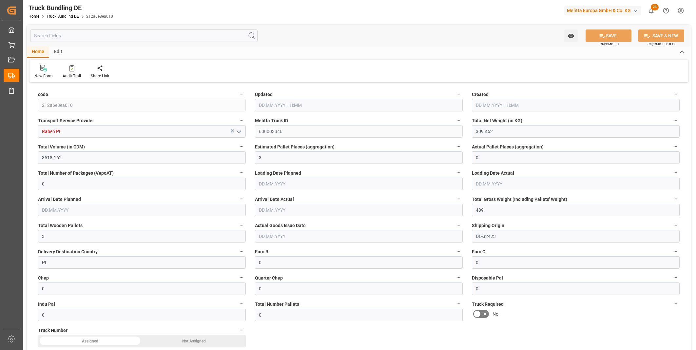
type input "09.10.2025"
type input "15.10.2025"
type input "[DATE]"
type input "2916.446"
type input "30310.671"
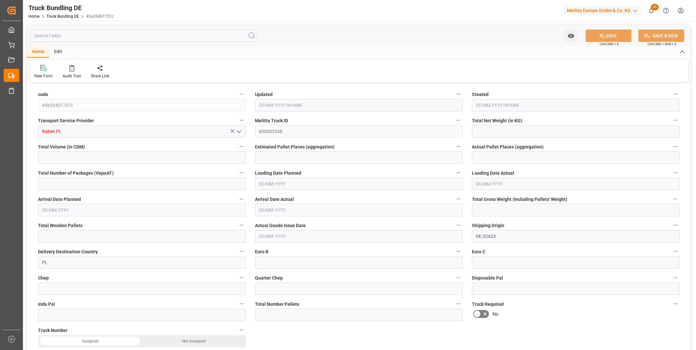
type input "19"
type input "0"
type input "3819"
type input "19"
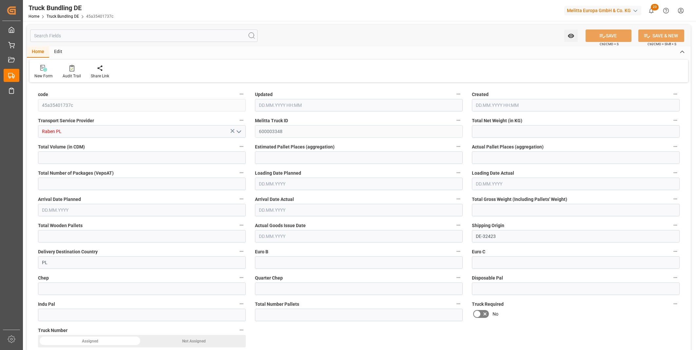
type input "0"
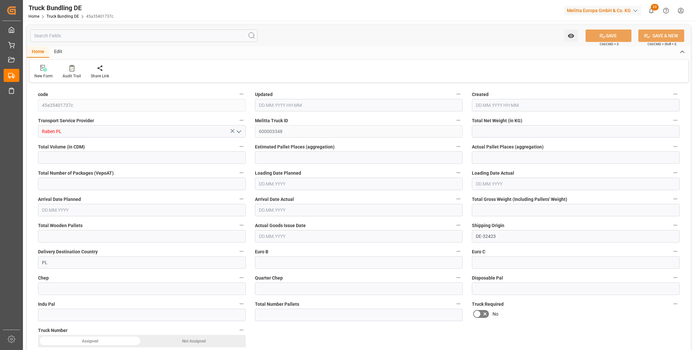
type input "0"
type input "08.10.2025 08:32"
type input "09.10.2025"
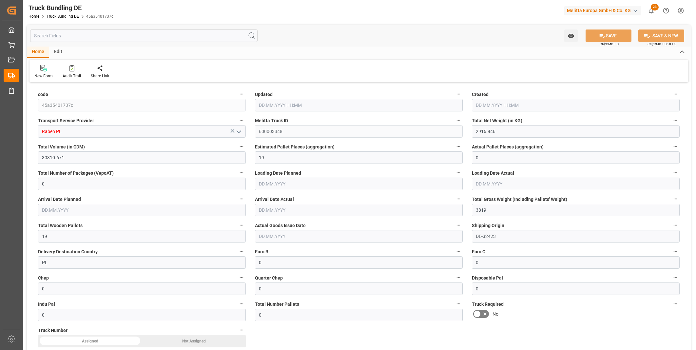
type input "15.10.2025"
type input "[DATE]"
type input "193.446"
type input "1266.48"
type input "2"
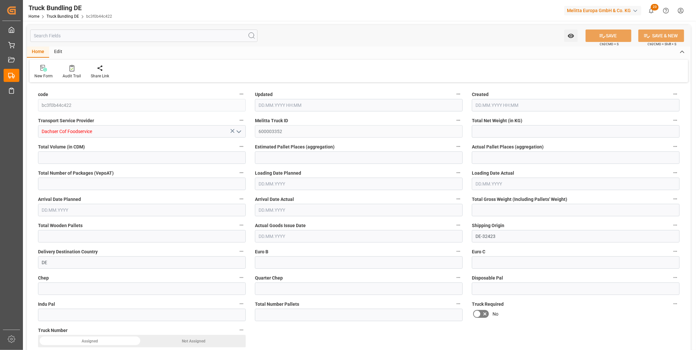
type input "0"
type input "298.964"
type input "2"
type input "0"
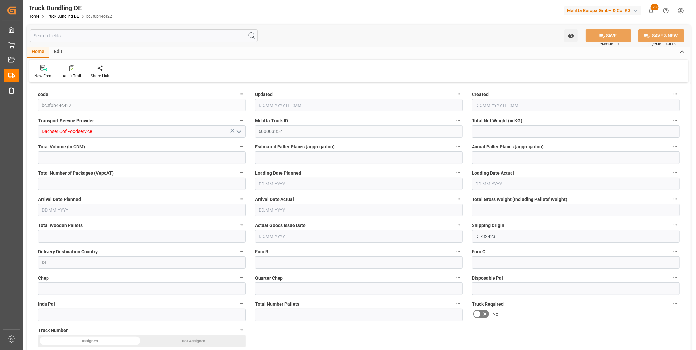
type input "0"
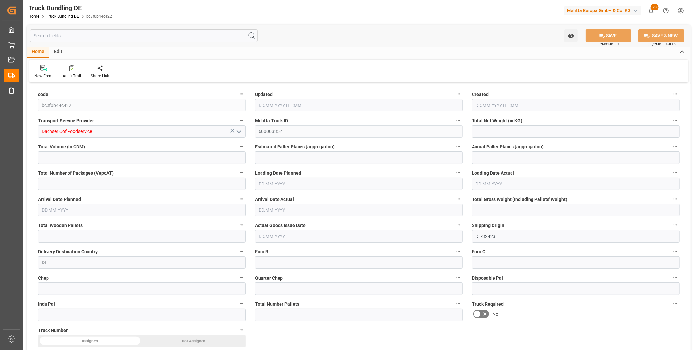
type input "0"
type input "[DATE] 08:33"
type input "[DATE]"
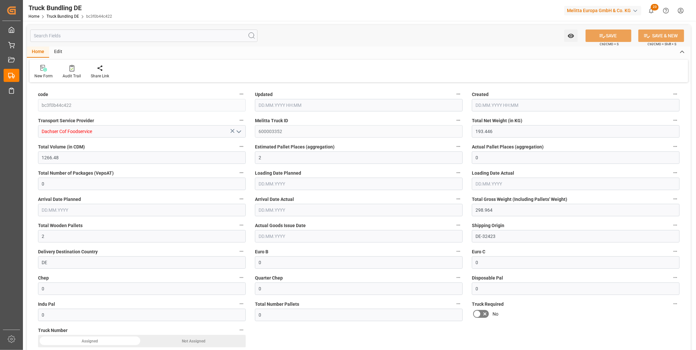
type input "[DATE]"
type input "912.24"
type input "3377.32"
type input "2"
type input "0"
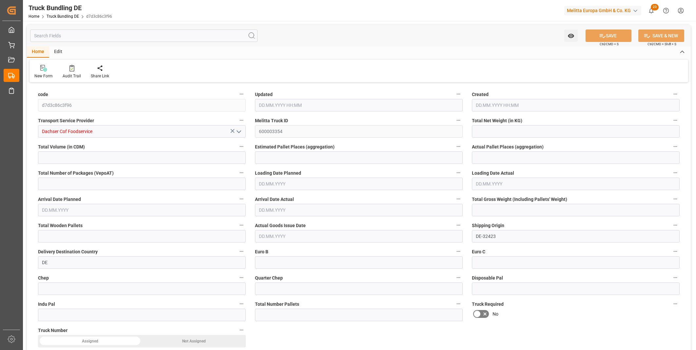
type input "0"
type input "1184"
type input "4"
type input "0"
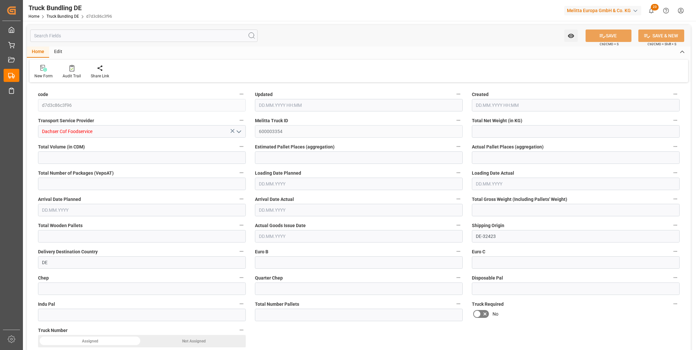
type input "0"
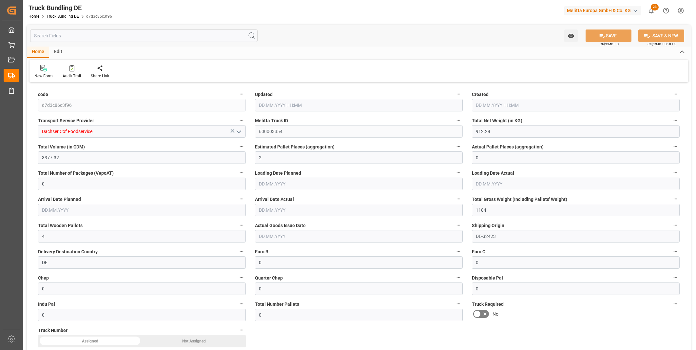
type input "[DATE] 08:33"
type input "[DATE]"
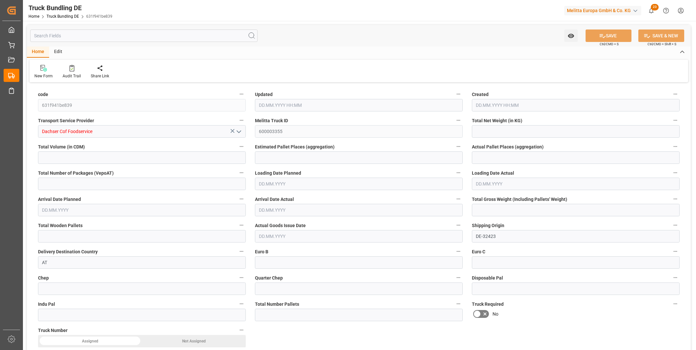
type input "535.64"
type input "2775.124"
type input "3"
type input "0"
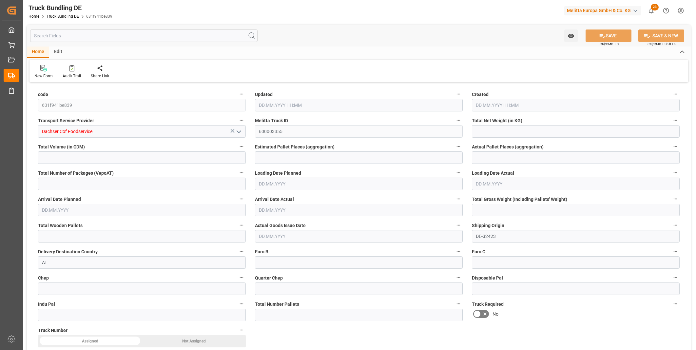
type input "744.7"
type input "4"
type input "0"
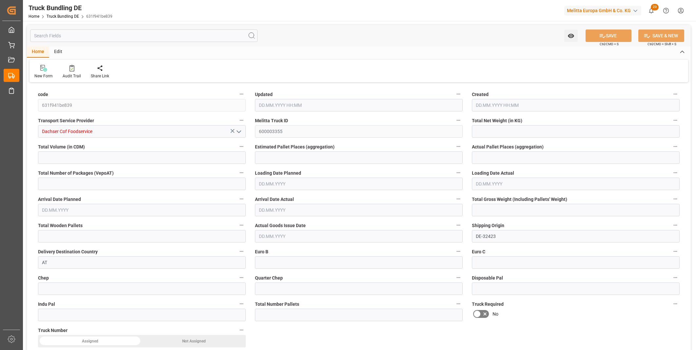
type input "0"
type input "[DATE] 08:33"
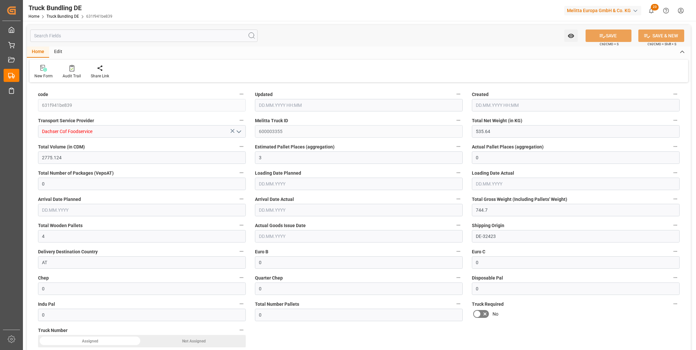
type input "[DATE] 08:33"
type input "[DATE]"
